Goal: Find specific page/section: Find specific page/section

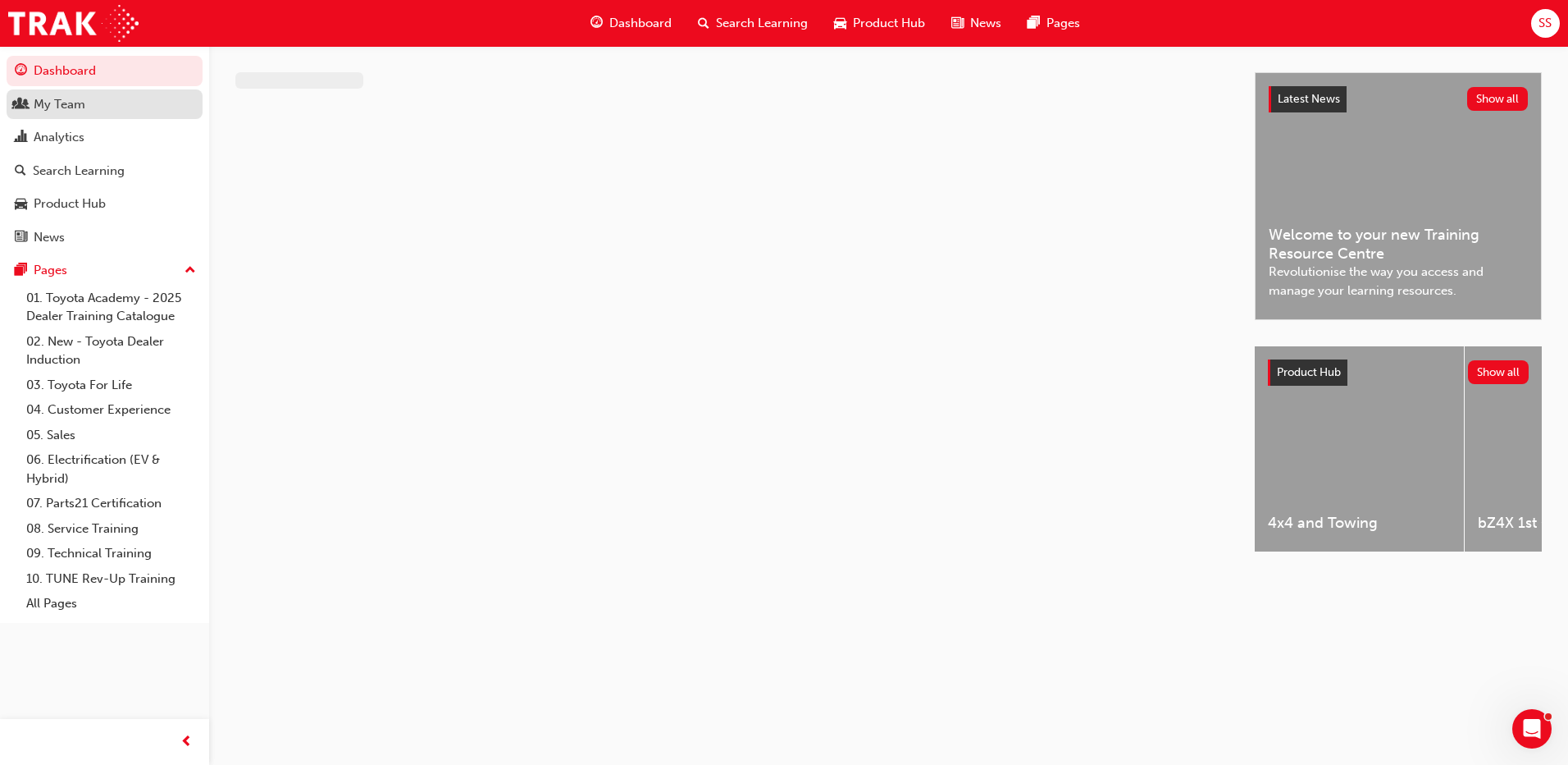
click at [61, 117] on link "My Team" at bounding box center [104, 105] width 196 height 30
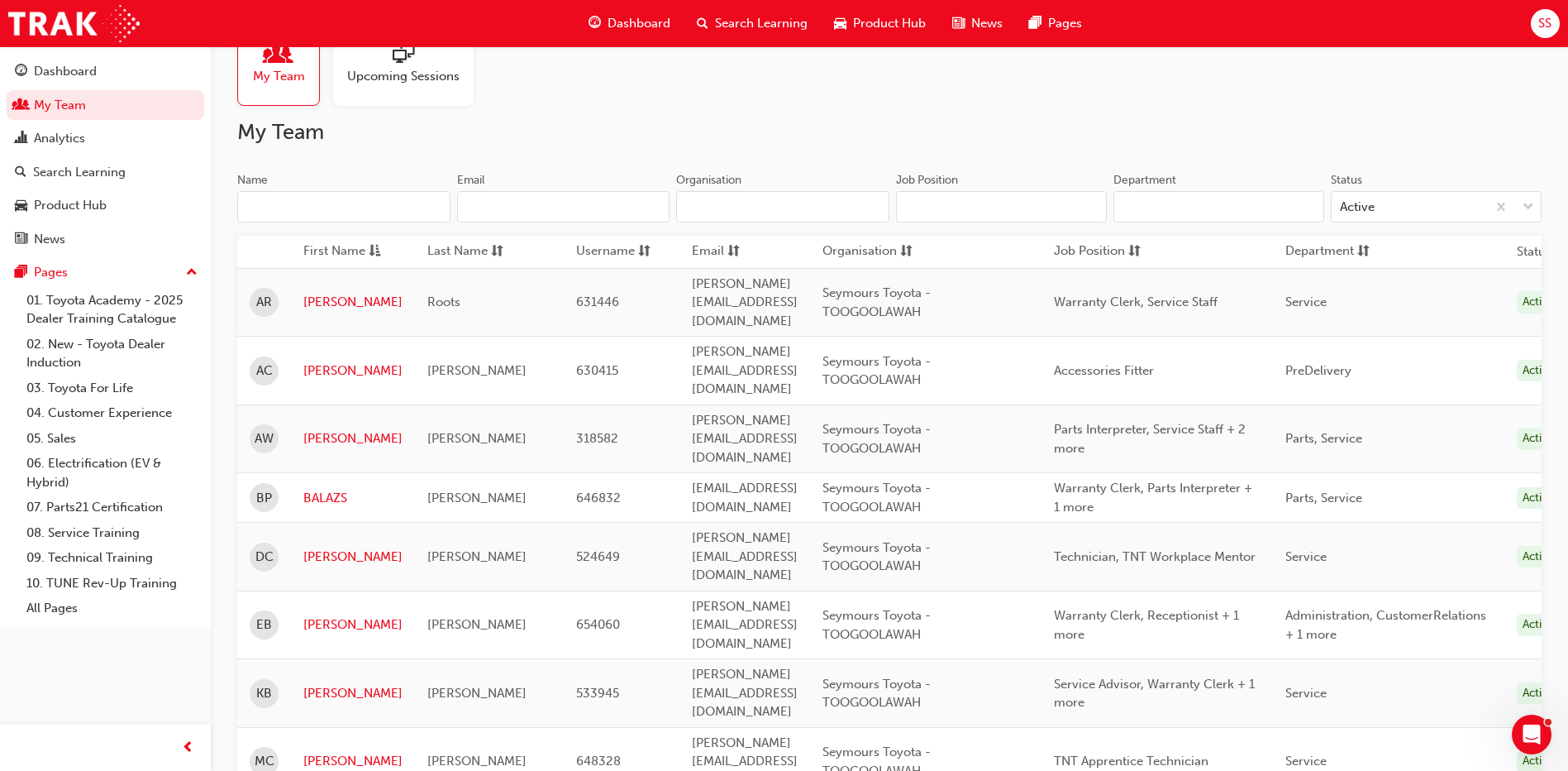
scroll to position [496, 0]
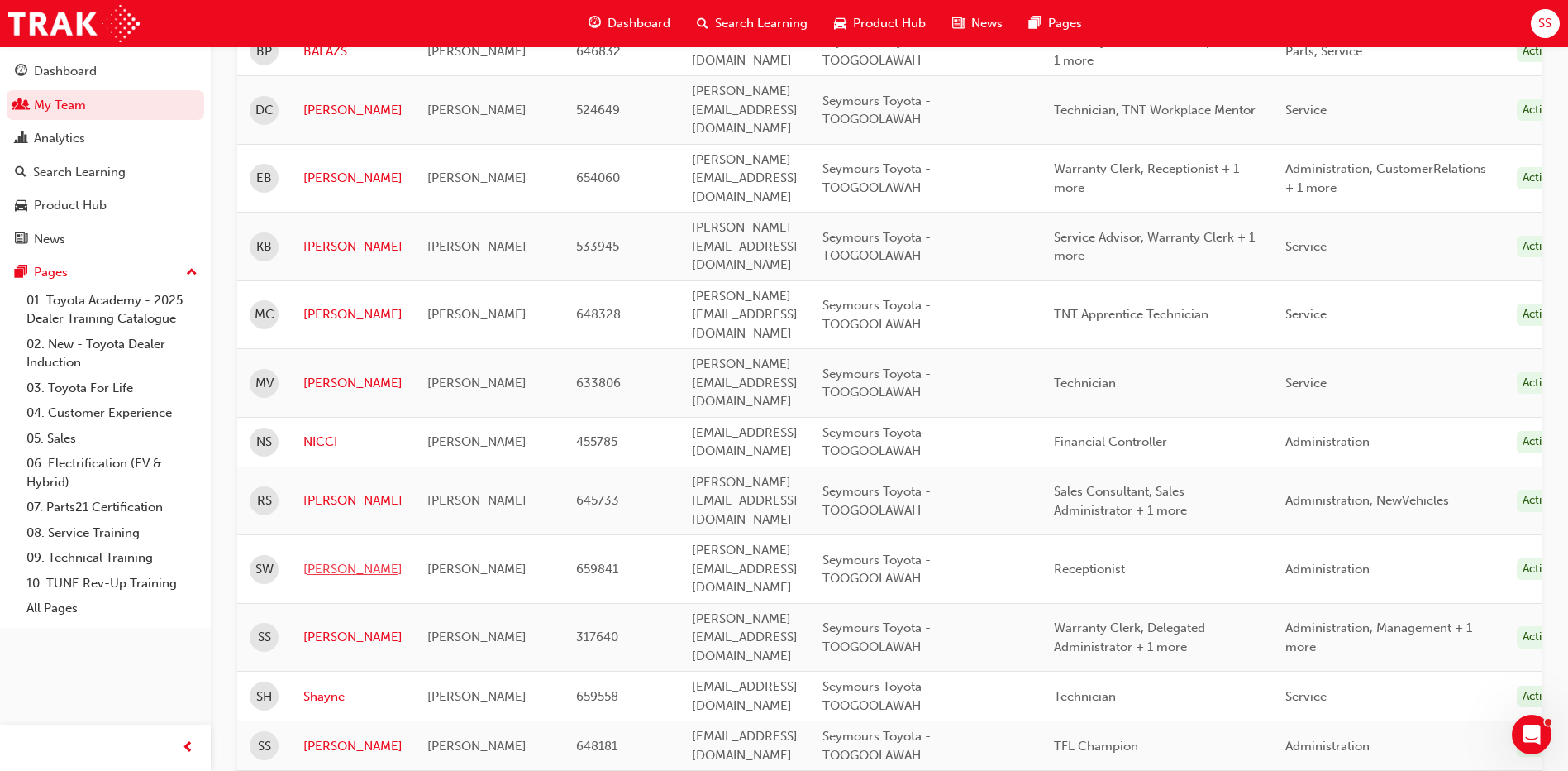
click at [332, 560] on link "[PERSON_NAME]" at bounding box center [353, 569] width 99 height 19
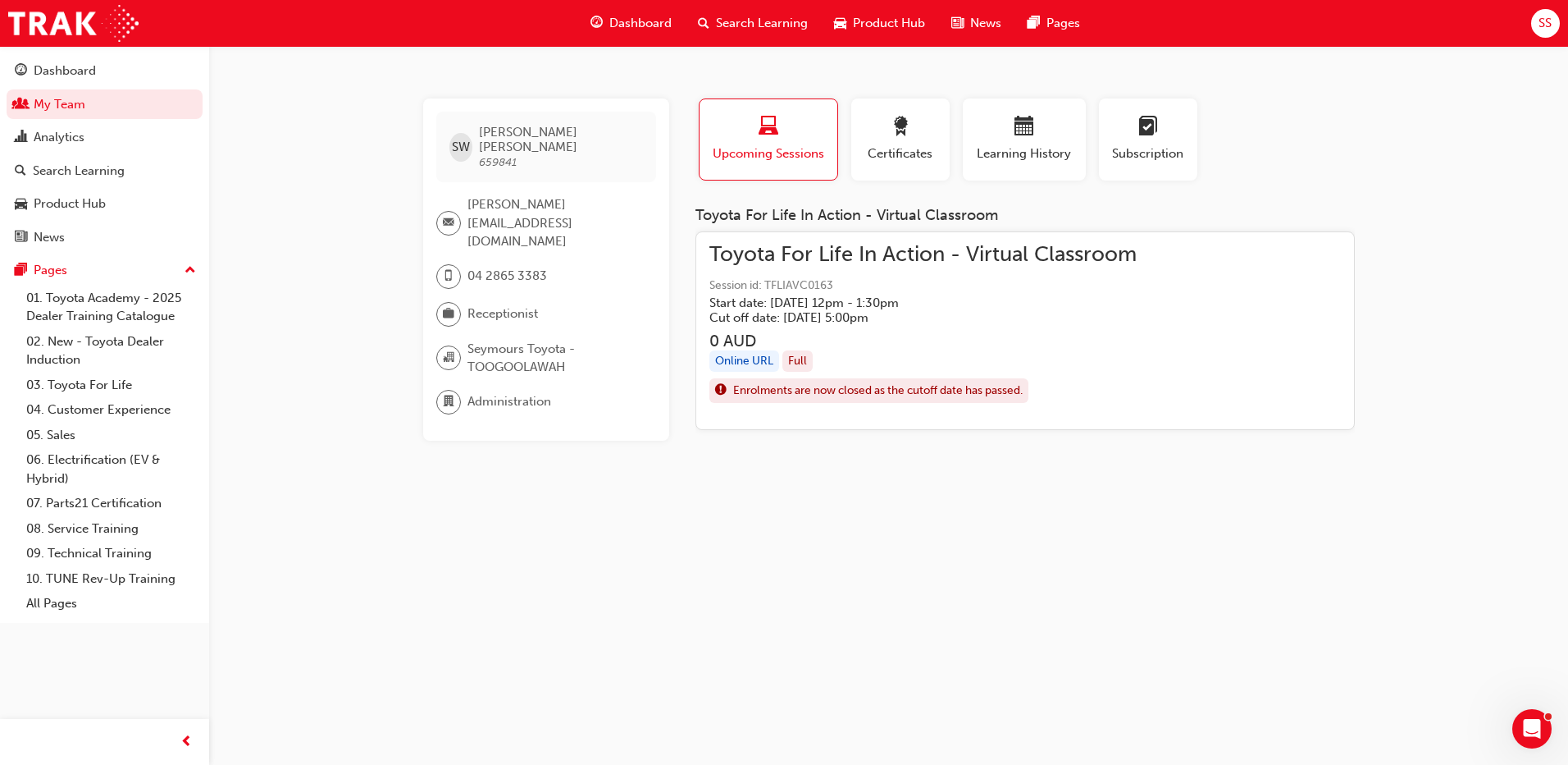
click at [734, 367] on div "Online URL" at bounding box center [744, 361] width 69 height 22
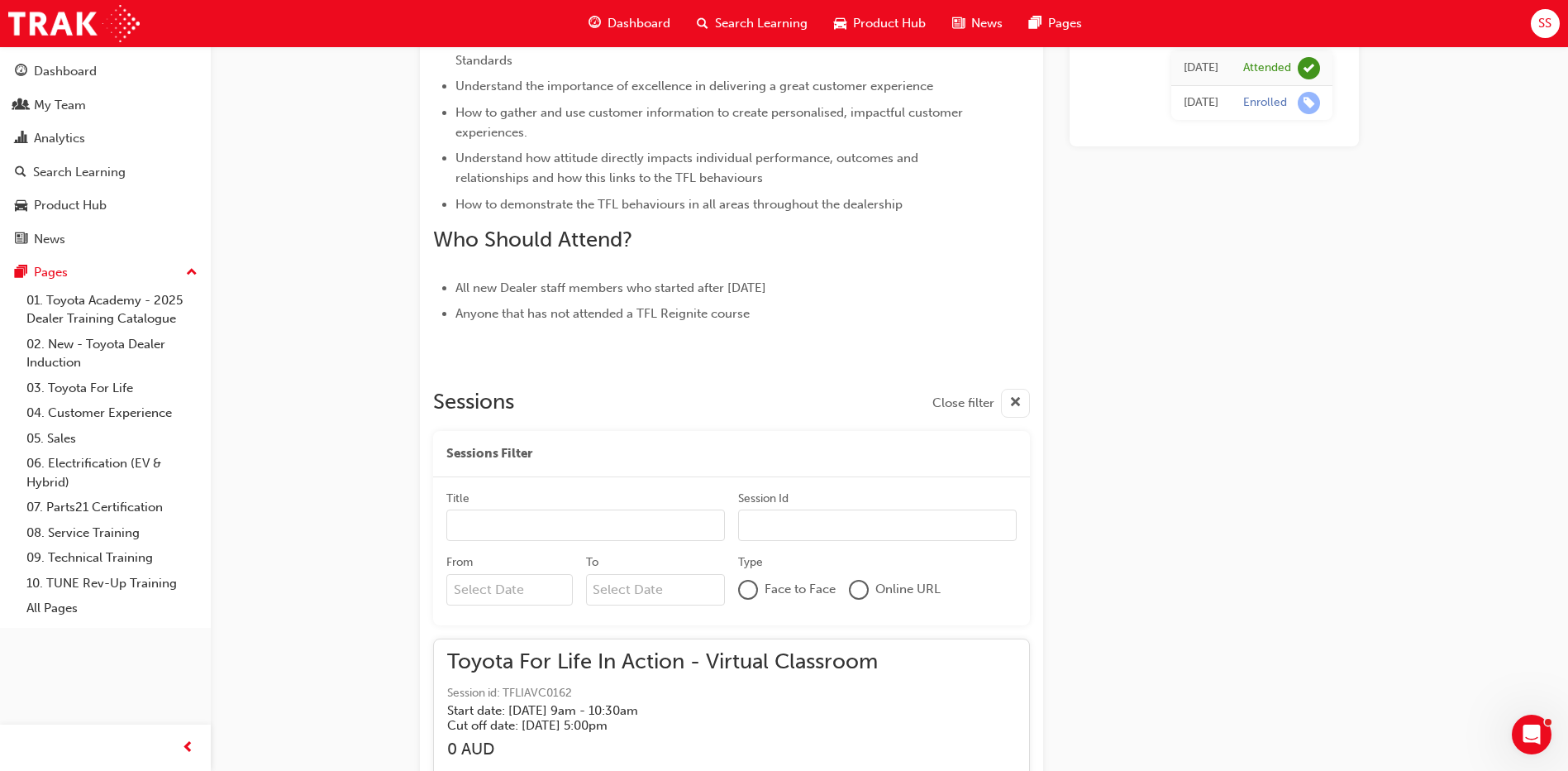
scroll to position [1582, 0]
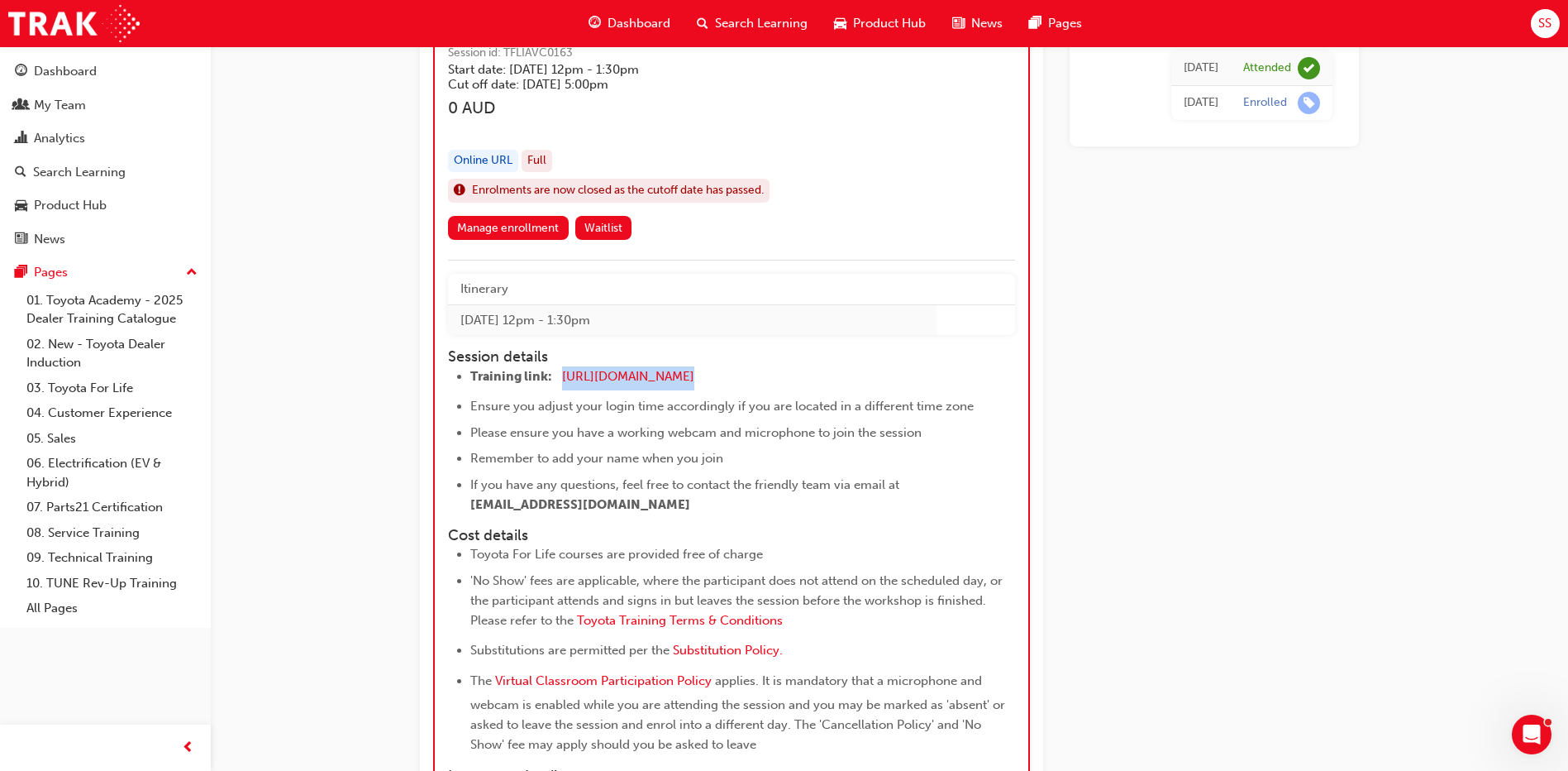
drag, startPoint x: 751, startPoint y: 377, endPoint x: 561, endPoint y: 385, distance: 190.2
click at [561, 385] on li "Training link: [URL][DOMAIN_NAME] ​" at bounding box center [727, 378] width 515 height 24
copy li "[URL][DOMAIN_NAME]"
